Goal: Navigation & Orientation: Find specific page/section

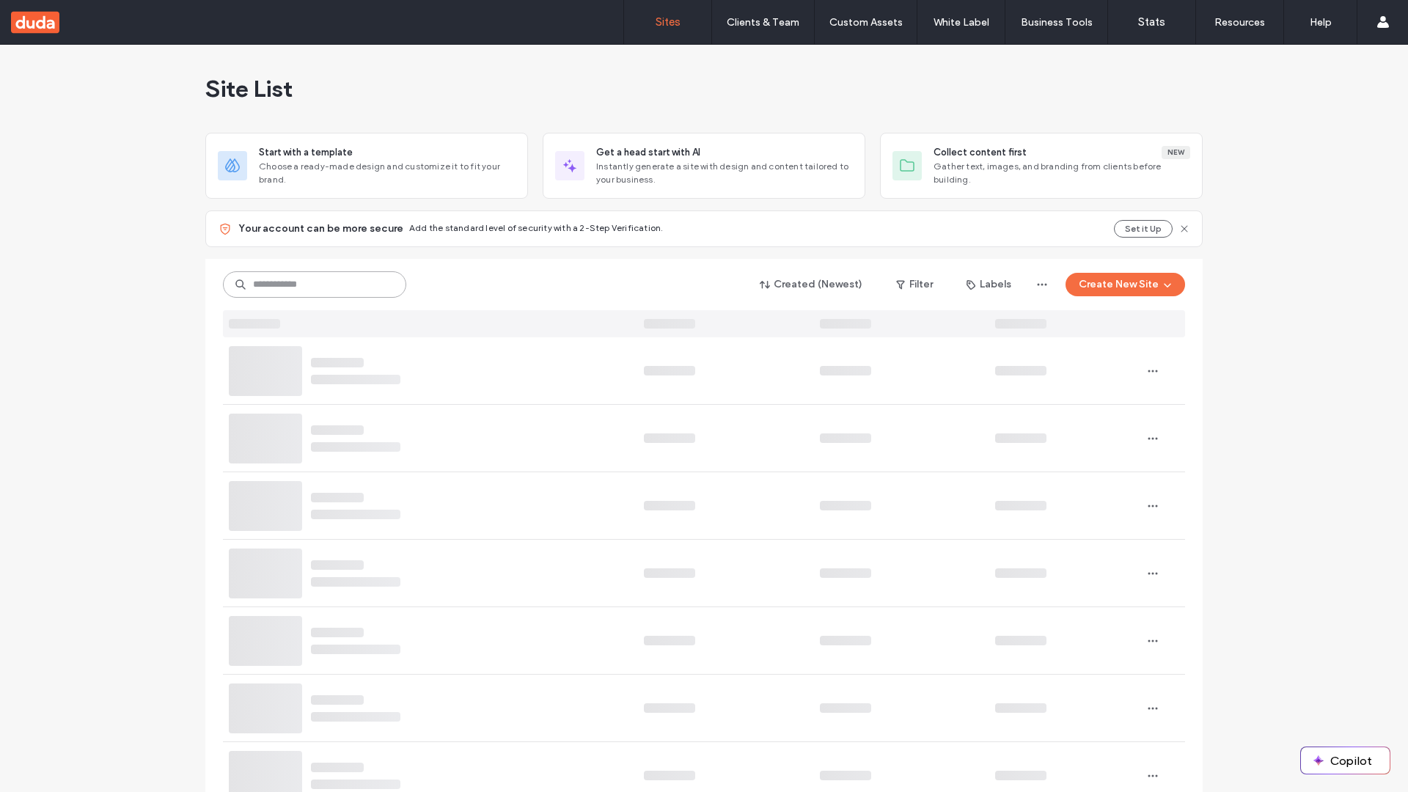
click at [315, 285] on input at bounding box center [314, 284] width 183 height 26
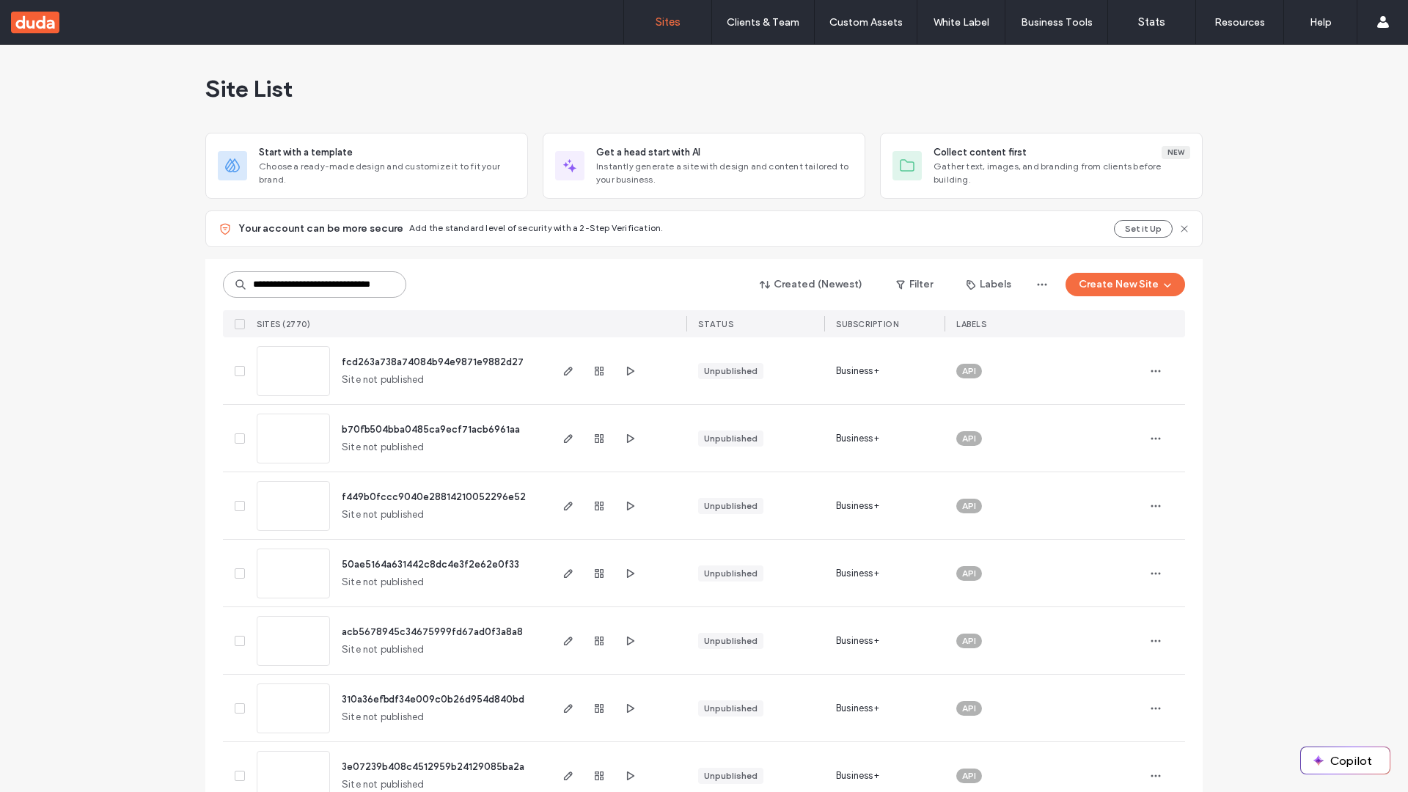
type input "**********"
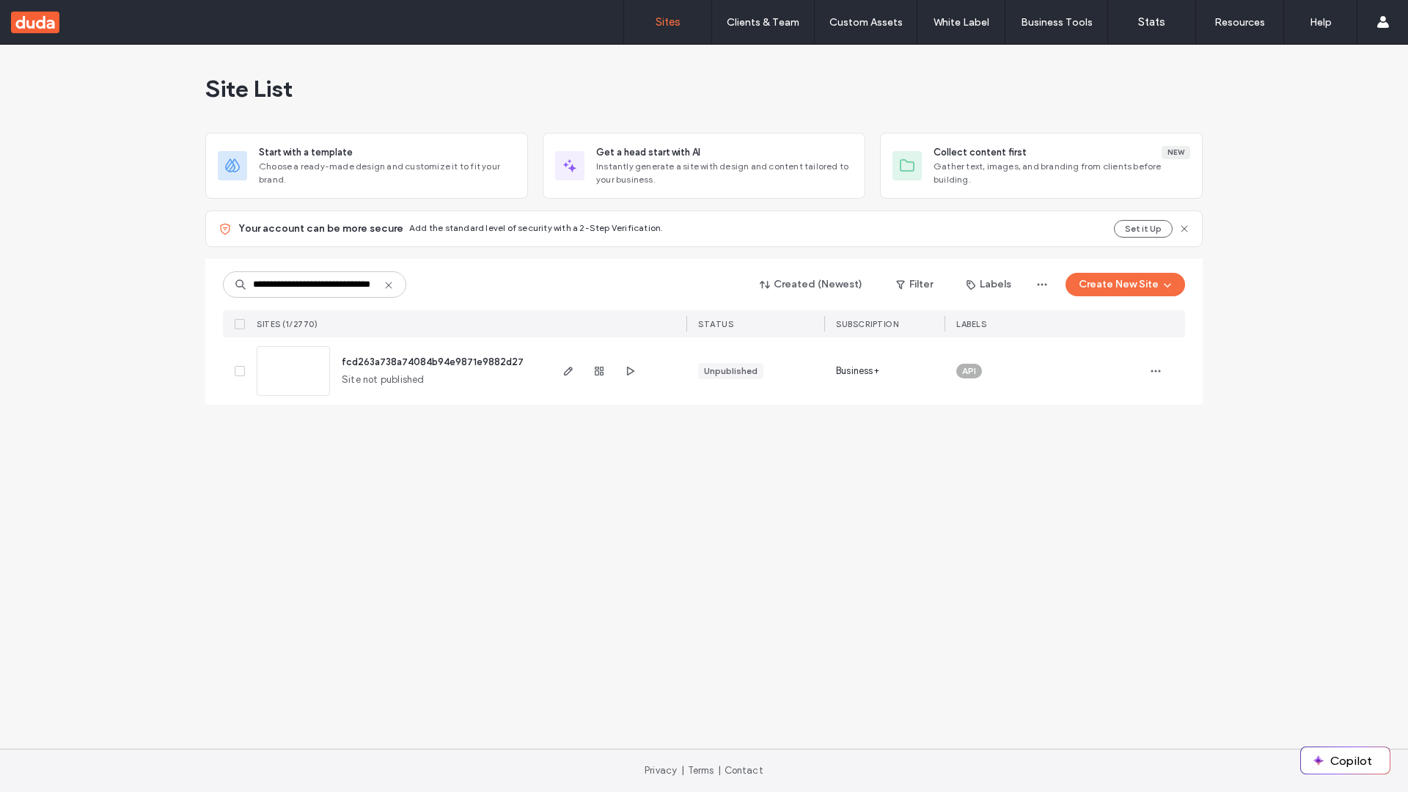
click at [433, 362] on span "fcd263a738a74084b94e9871e9882d27" at bounding box center [433, 361] width 182 height 11
